Goal: Task Accomplishment & Management: Use online tool/utility

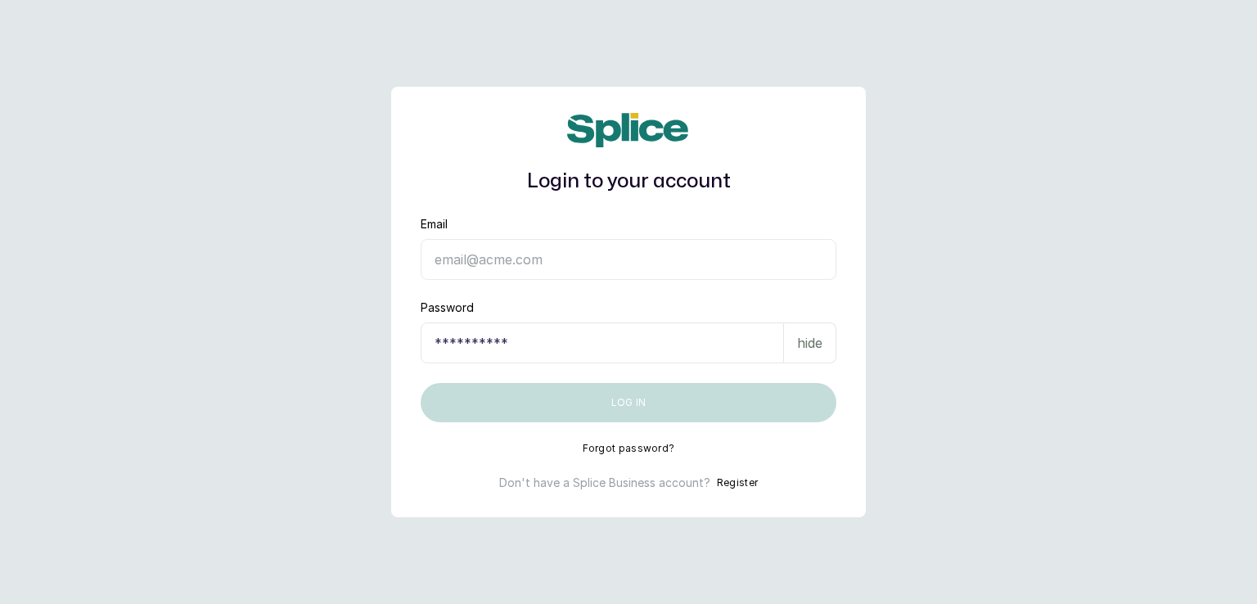
click at [811, 344] on p "hide" at bounding box center [809, 343] width 25 height 20
click at [773, 276] on input "Email" at bounding box center [629, 259] width 416 height 41
type input "sanctuarybywh@gmail.com"
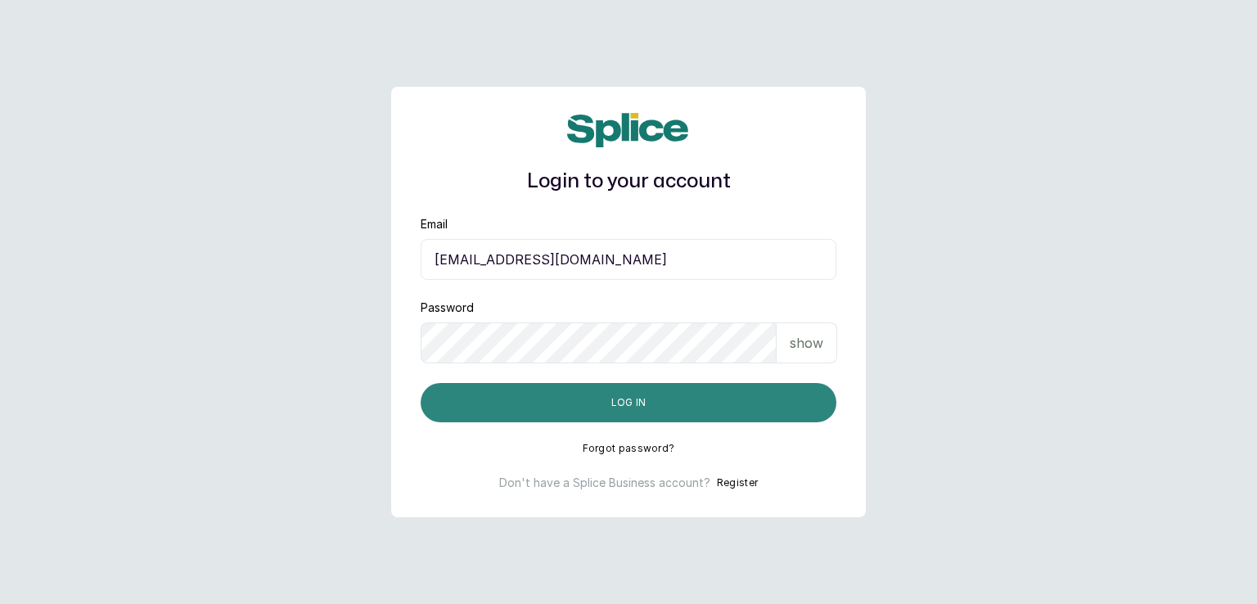
click at [632, 403] on button "Log in" at bounding box center [629, 402] width 416 height 39
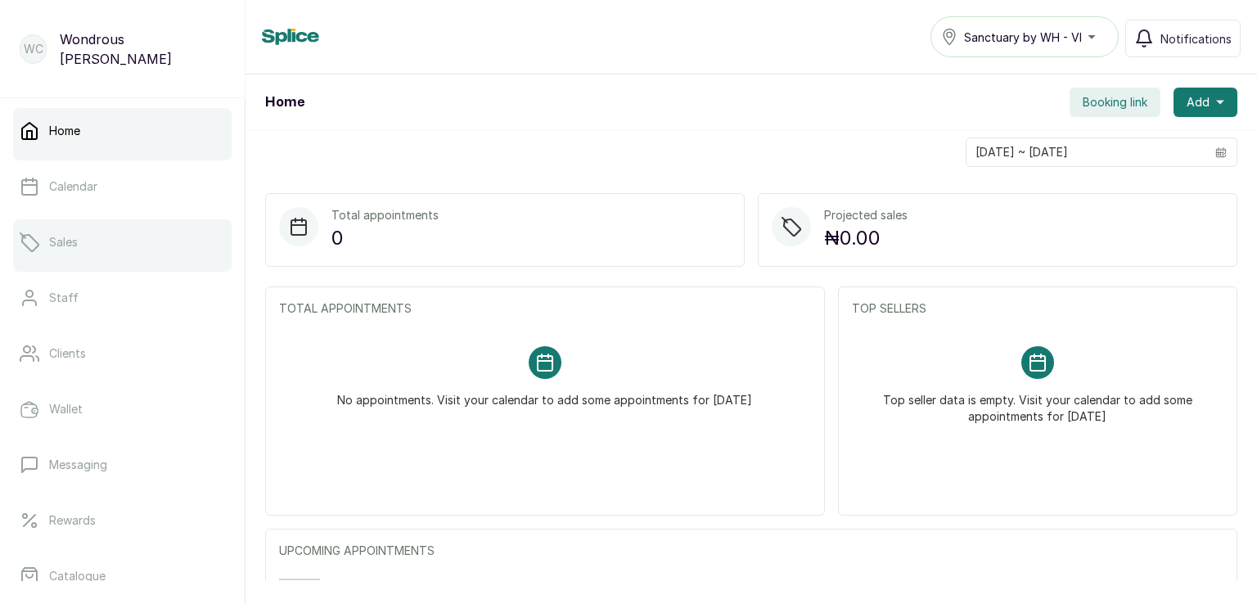
click at [84, 244] on link "Sales" at bounding box center [122, 242] width 218 height 46
